Goal: Find specific page/section: Find specific page/section

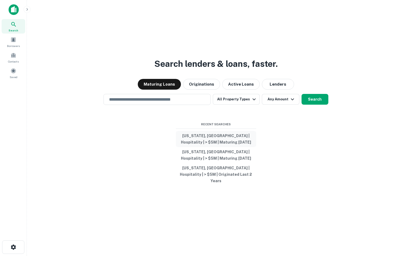
click at [214, 143] on button "[US_STATE], [GEOGRAPHIC_DATA] | Hospitality | > $5M | Maturing [DATE]" at bounding box center [216, 139] width 80 height 16
type input "**********"
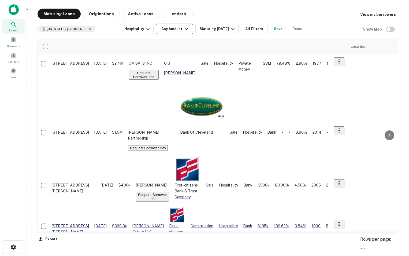
click at [174, 30] on button "Any Amount" at bounding box center [175, 29] width 38 height 11
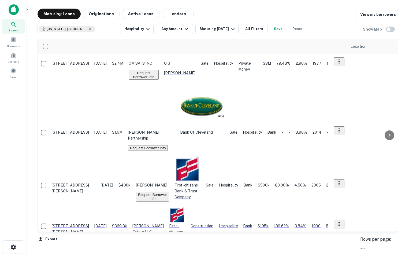
type input "*******"
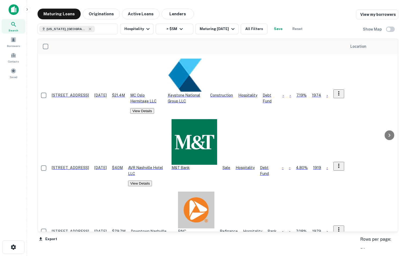
scroll to position [68, 0]
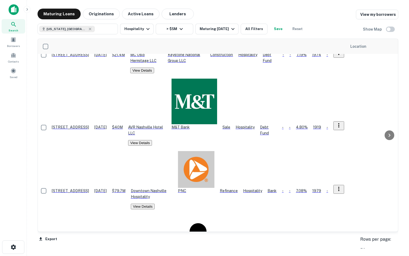
scroll to position [110, 0]
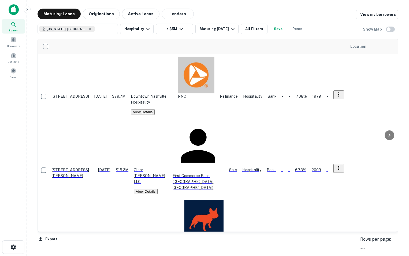
scroll to position [202, 0]
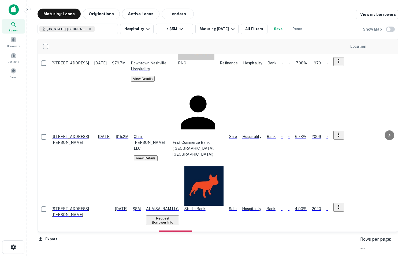
scroll to position [236, 0]
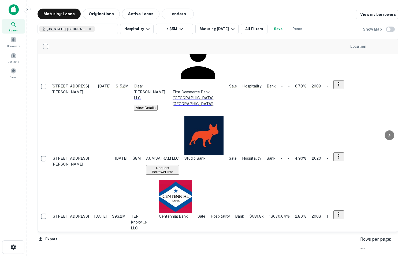
scroll to position [287, 0]
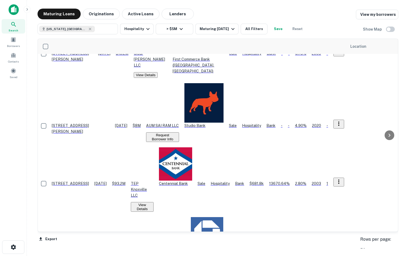
scroll to position [325, 0]
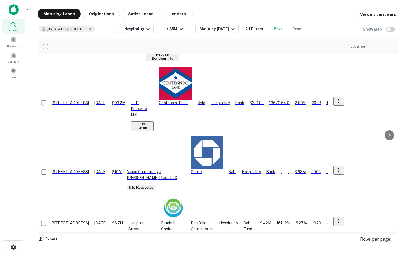
scroll to position [399, 0]
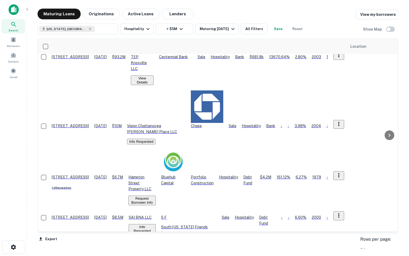
scroll to position [446, 0]
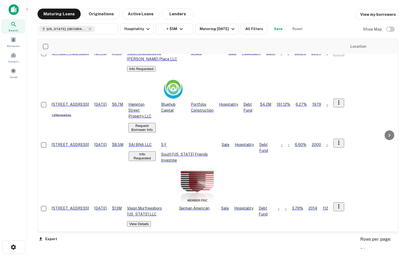
scroll to position [518, 0]
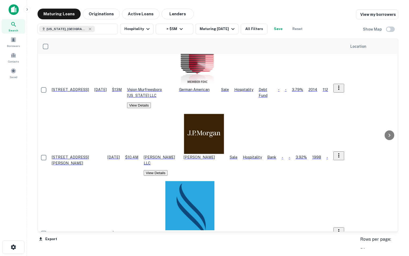
scroll to position [652, 0]
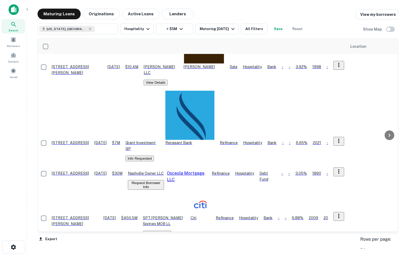
scroll to position [728, 0]
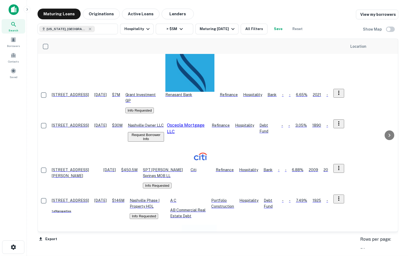
scroll to position [786, 0]
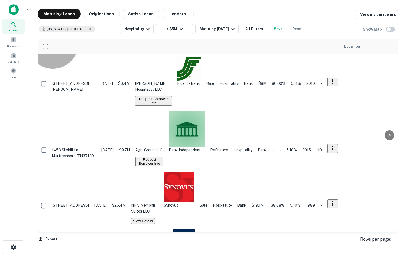
click at [172, 96] on button "Request Borrower Info" at bounding box center [153, 101] width 37 height 10
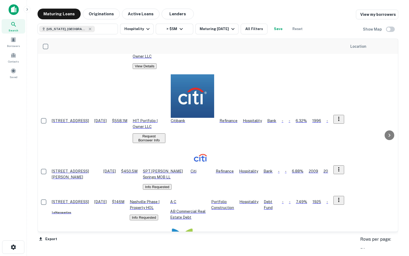
scroll to position [191, 0]
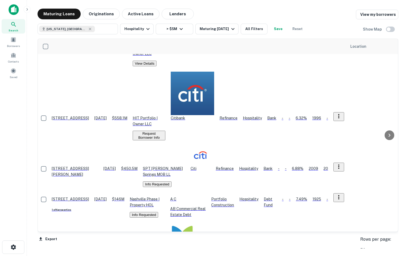
drag, startPoint x: 223, startPoint y: 161, endPoint x: 234, endPoint y: 168, distance: 12.9
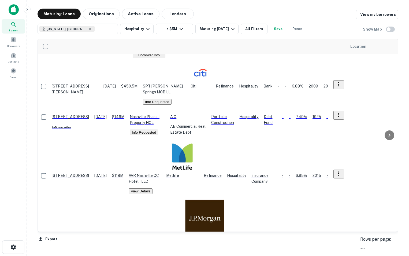
scroll to position [278, 0]
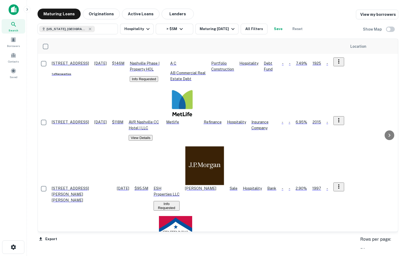
scroll to position [327, 0]
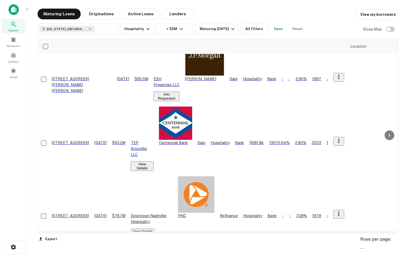
scroll to position [437, 0]
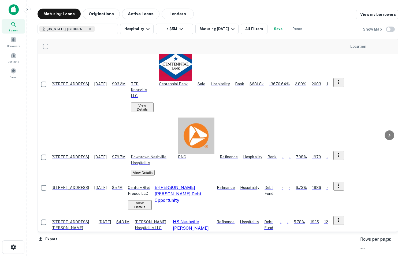
scroll to position [496, 0]
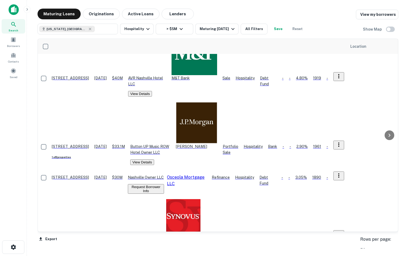
scroll to position [718, 0]
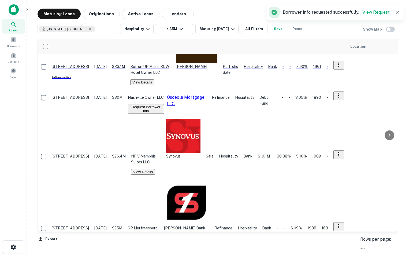
scroll to position [797, 0]
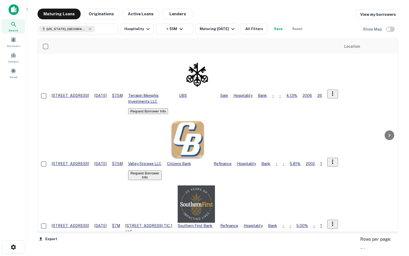
click at [168, 108] on button "Request Borrower Info" at bounding box center [148, 111] width 40 height 6
click at [162, 170] on button "Request Borrower Info" at bounding box center [145, 175] width 34 height 10
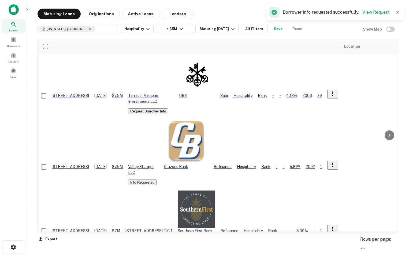
click at [166, 244] on button "Request Borrower Info" at bounding box center [146, 247] width 40 height 6
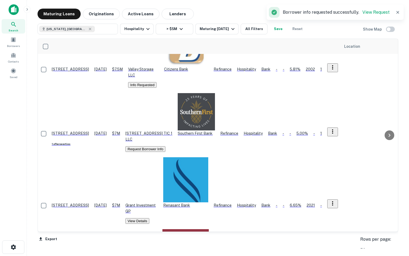
scroll to position [98, 0]
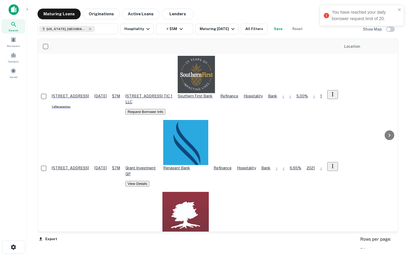
scroll to position [136, 0]
